Goal: Task Accomplishment & Management: Manage account settings

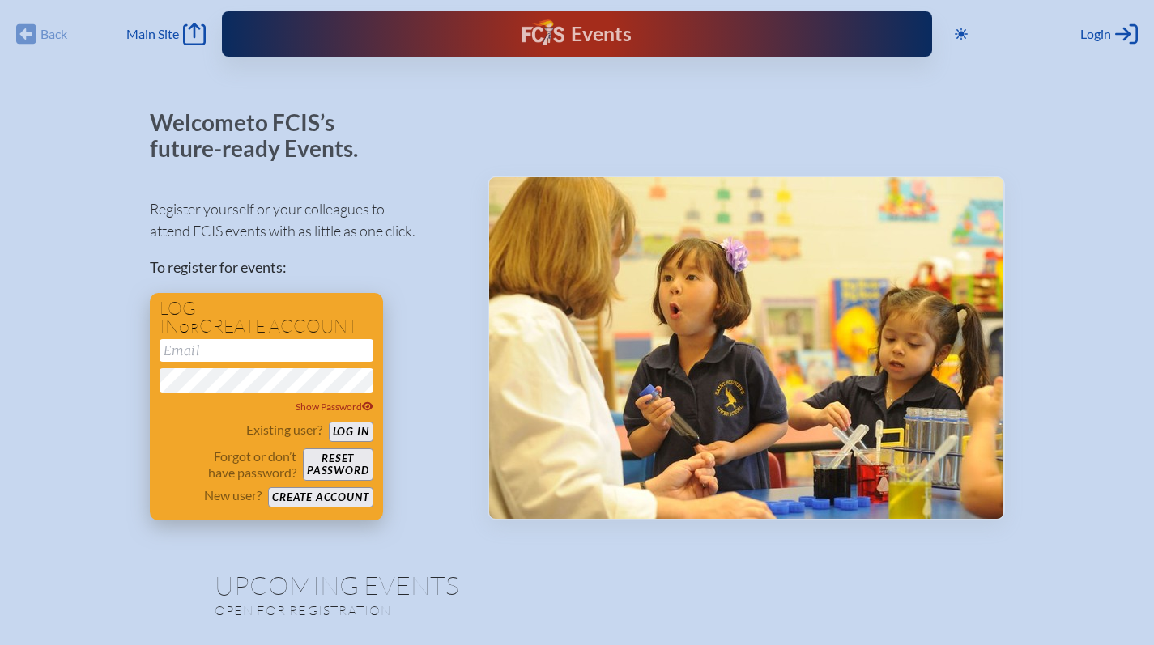
type input "[EMAIL_ADDRESS][DOMAIN_NAME]"
click at [347, 427] on button "Log in" at bounding box center [351, 432] width 45 height 20
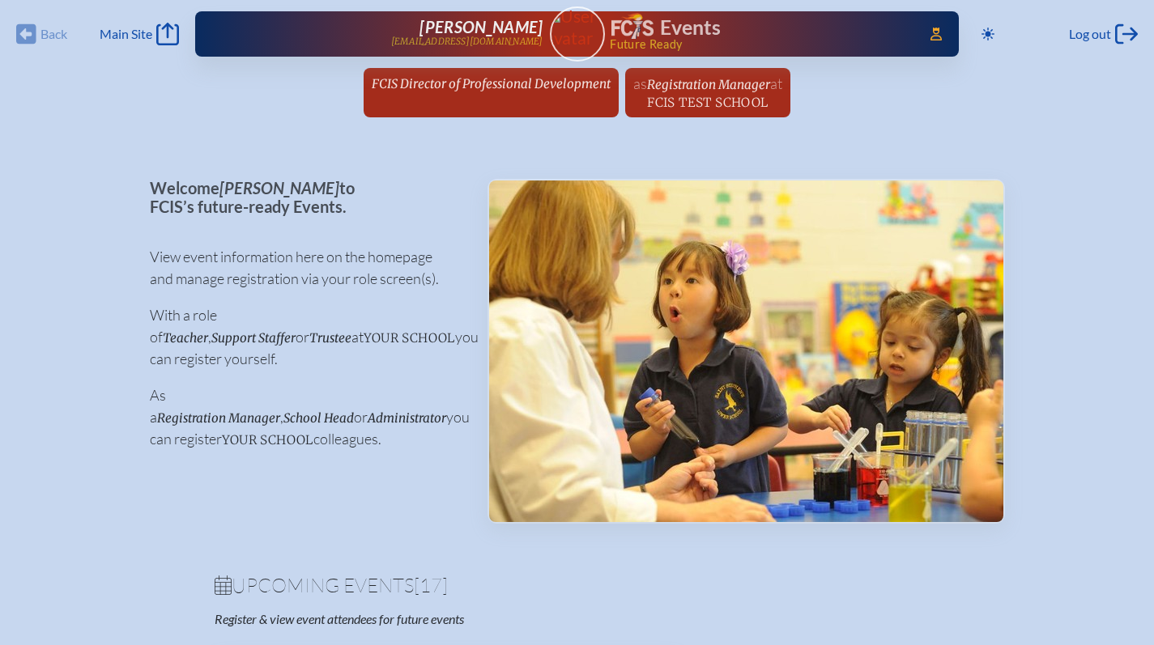
click at [538, 64] on div "Back Back Main Site Main Site Toggle to Dark Mode Log out Log out Access Users.…" at bounding box center [577, 63] width 1154 height 127
click at [537, 76] on span "FCIS Director of Professional Development" at bounding box center [491, 83] width 239 height 15
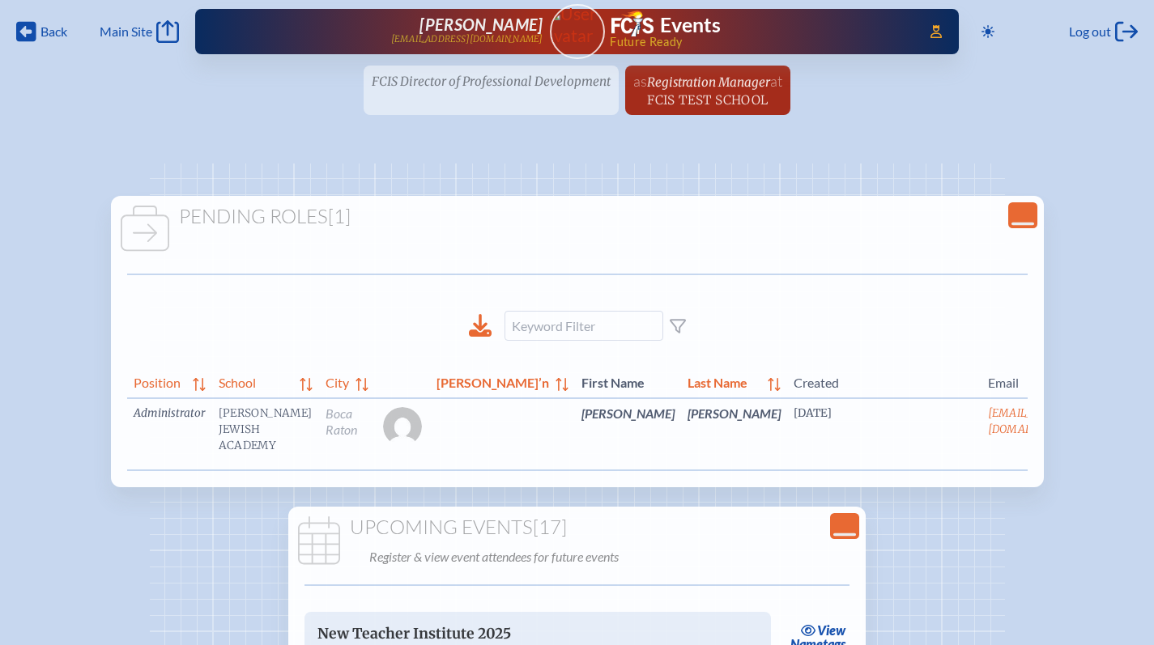
scroll to position [3, 0]
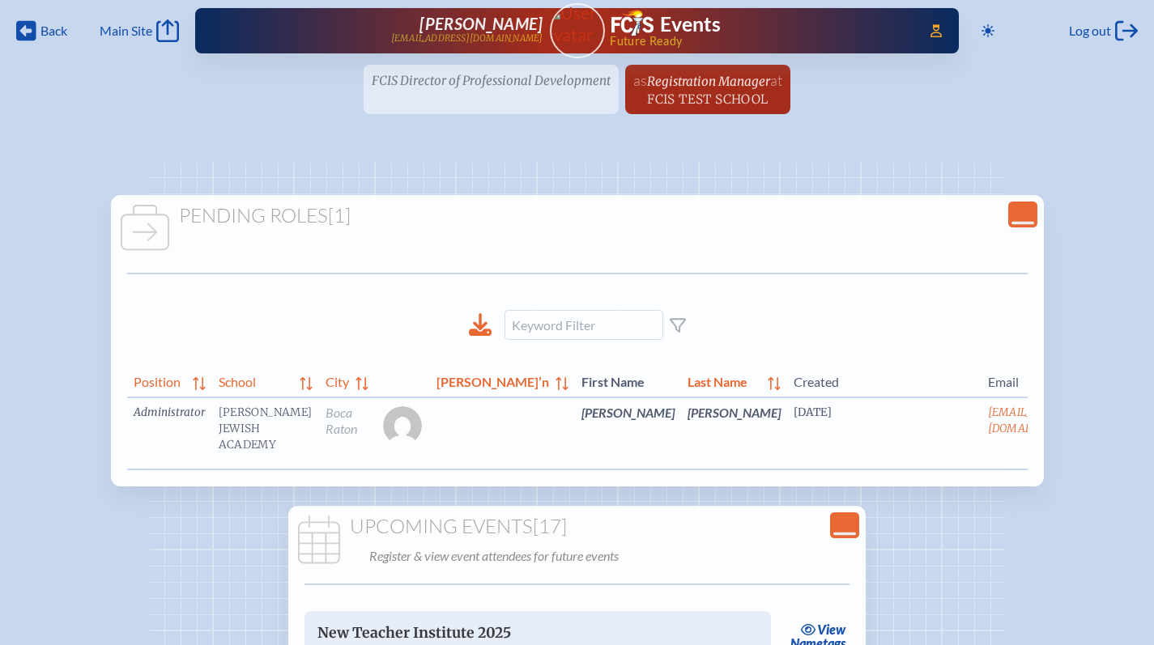
click at [1095, 432] on link "edit Person’s Details" at bounding box center [1122, 436] width 54 height 51
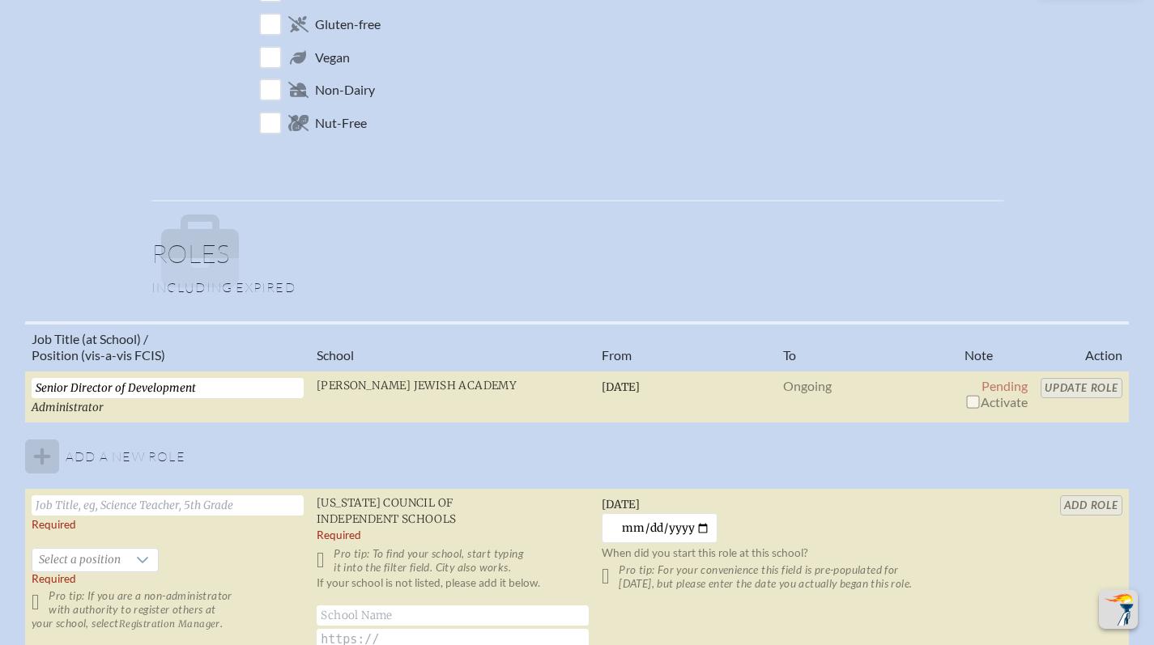
scroll to position [909, 0]
click at [998, 402] on span "Activate" at bounding box center [995, 401] width 63 height 15
click at [971, 399] on input "checkbox" at bounding box center [972, 400] width 13 height 13
checkbox input "true"
click at [1092, 383] on input "Update Role" at bounding box center [1081, 387] width 82 height 20
